Goal: Subscribe to service/newsletter

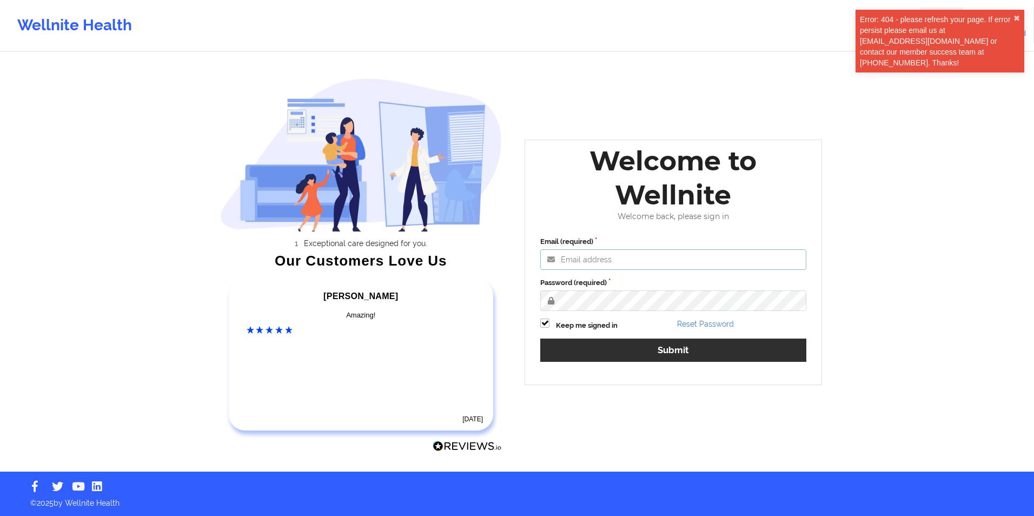
type input "[EMAIL_ADDRESS][DOMAIN_NAME]"
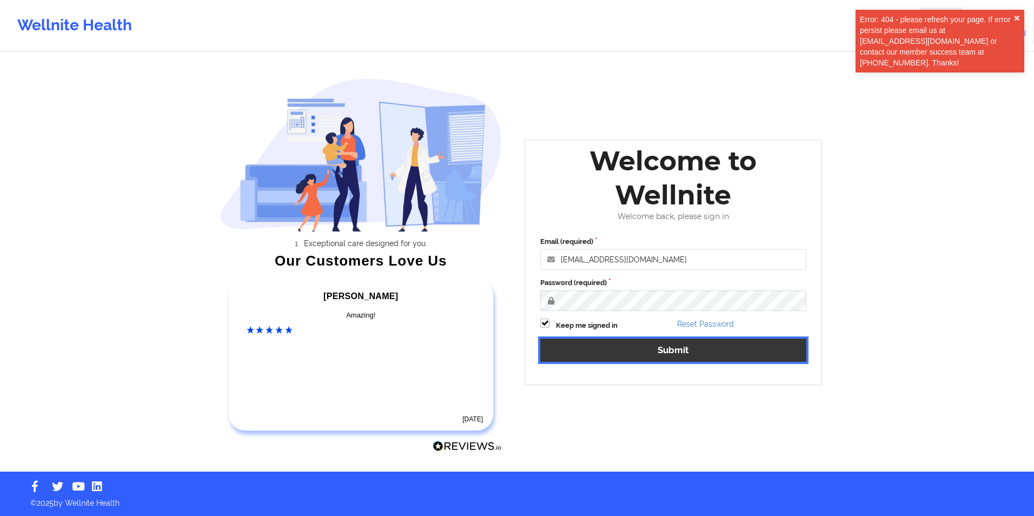
click at [618, 354] on button "Submit" at bounding box center [673, 350] width 266 height 23
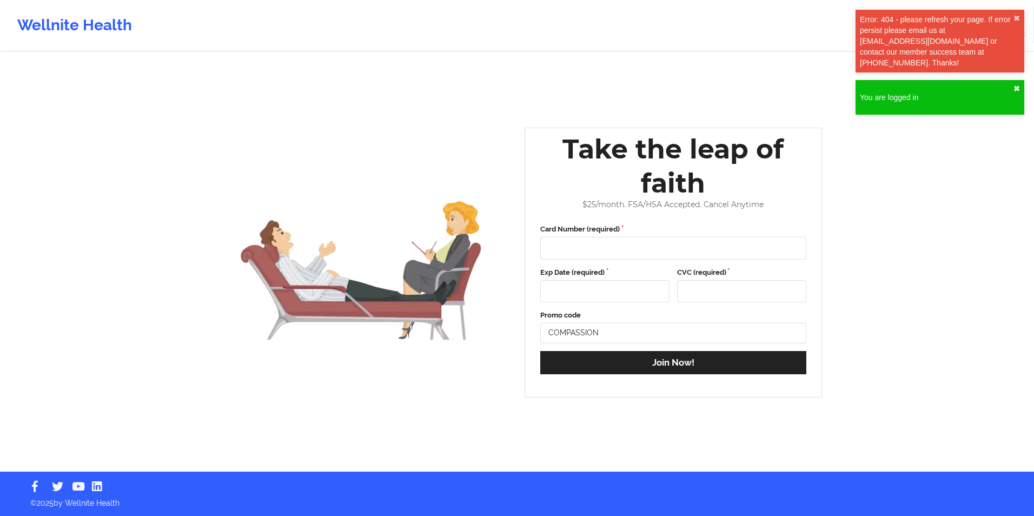
click at [1015, 88] on button "✖︎" at bounding box center [1017, 88] width 6 height 9
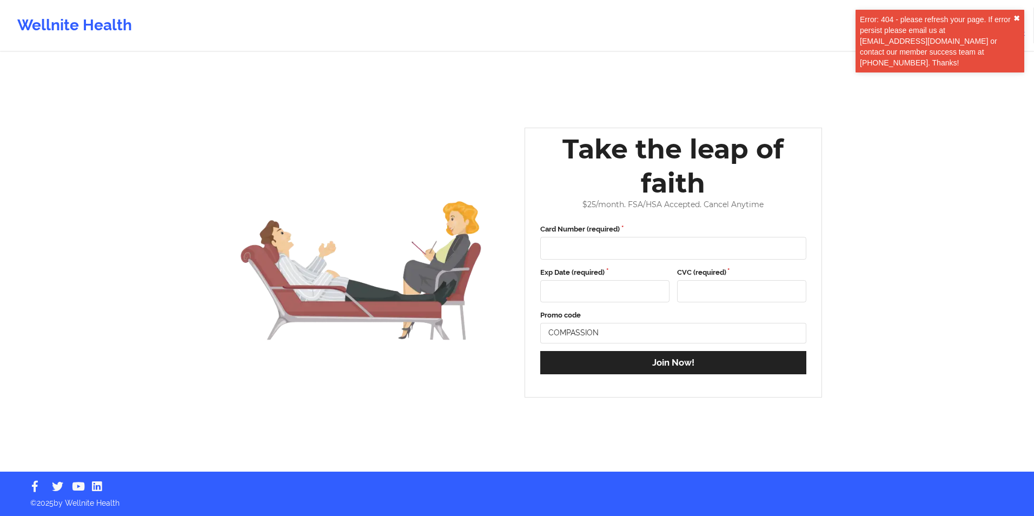
click at [1018, 17] on button "✖︎" at bounding box center [1017, 18] width 6 height 9
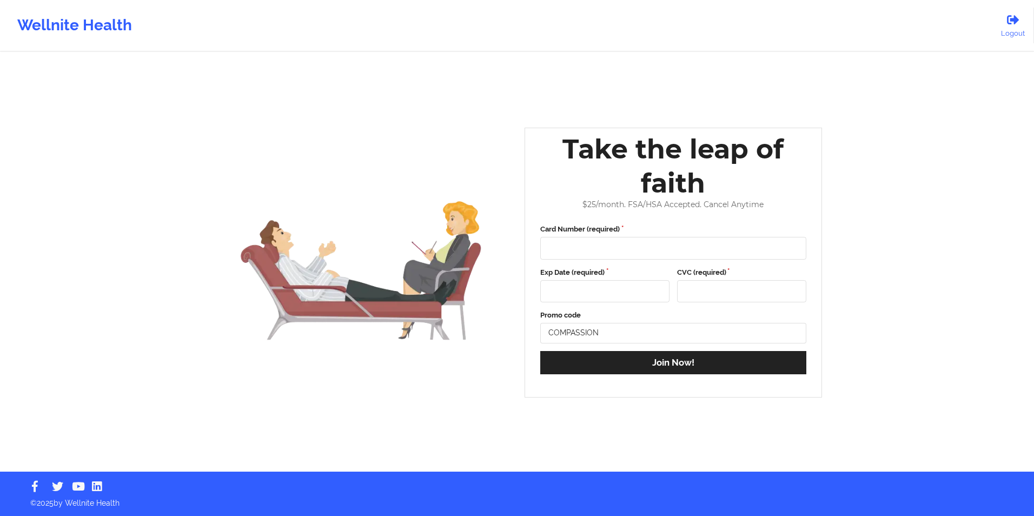
click at [75, 18] on div "Wellnite Health" at bounding box center [74, 25] width 149 height 43
